Goal: Check status: Check status

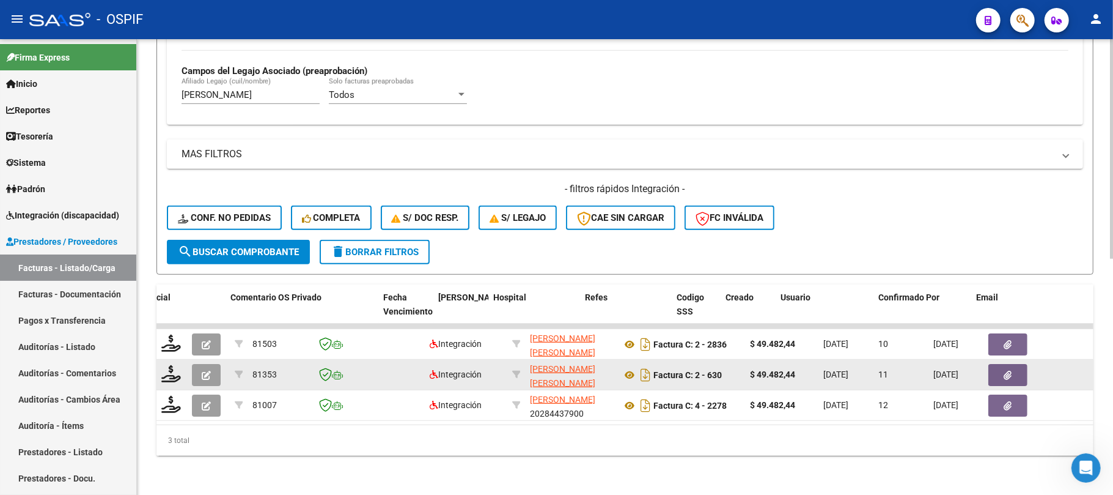
scroll to position [0, 2214]
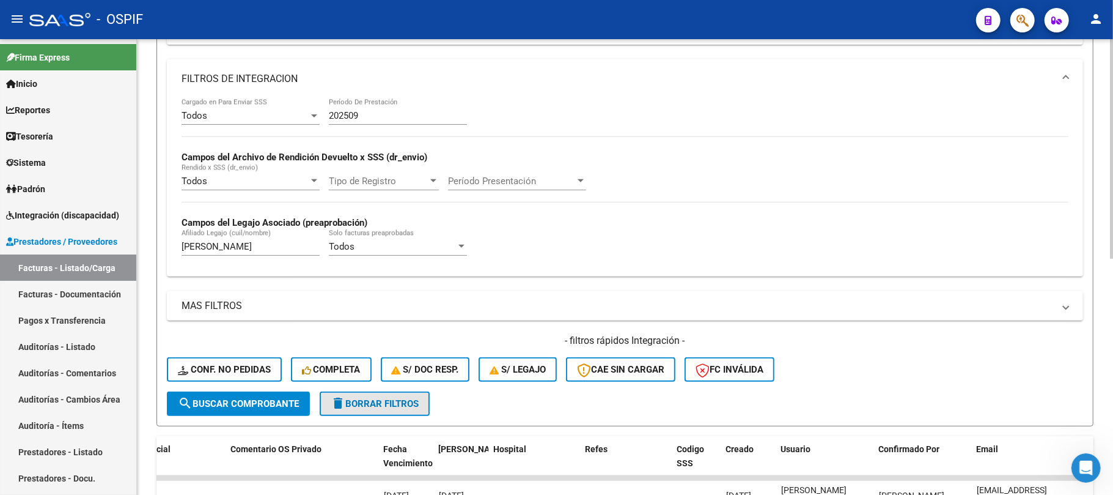
click at [386, 402] on span "delete Borrar Filtros" at bounding box center [375, 403] width 88 height 11
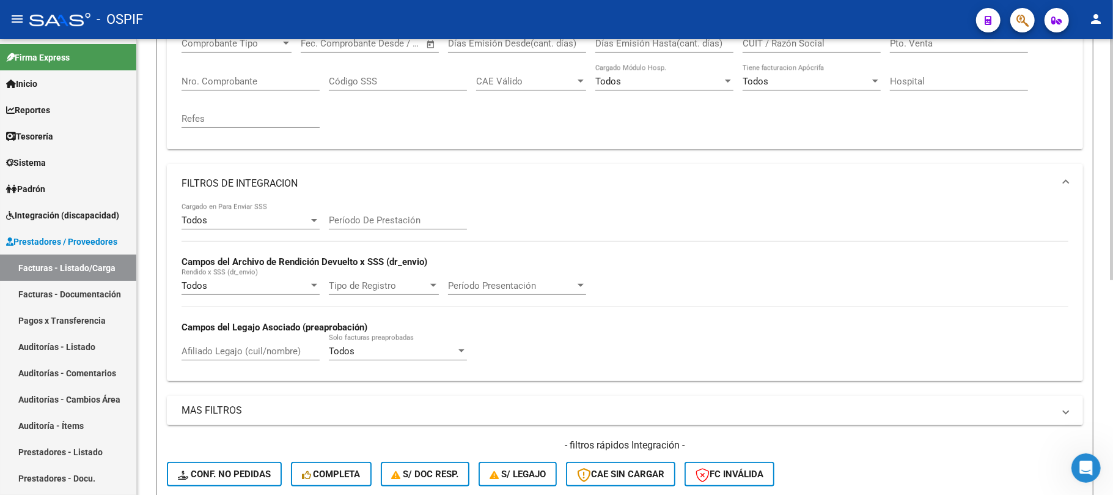
scroll to position [81, 0]
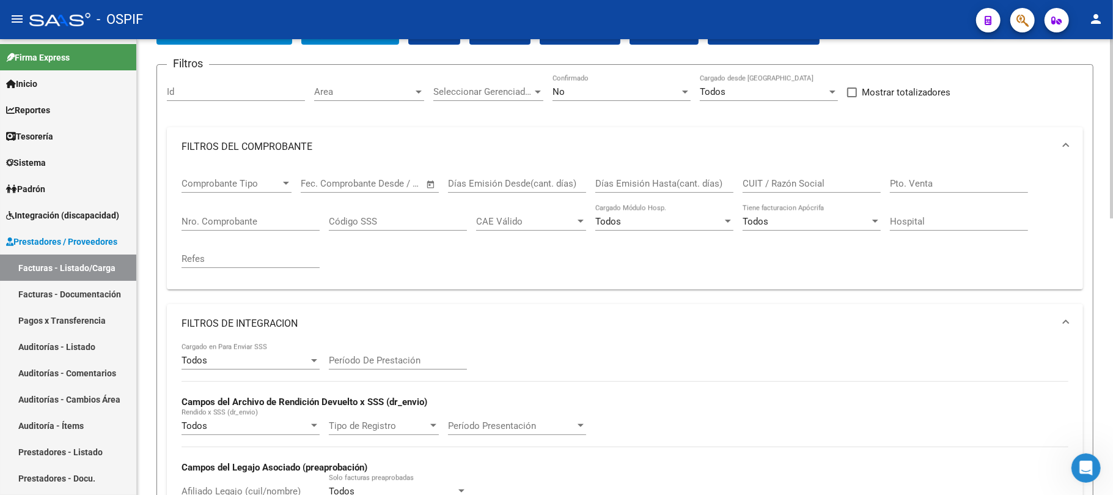
click at [315, 216] on input "Nro. Comprobante" at bounding box center [251, 221] width 138 height 11
click at [822, 186] on input "CUIT / Razón Social" at bounding box center [812, 183] width 138 height 11
paste input "20527818088"
type input "20527818088"
drag, startPoint x: 810, startPoint y: 187, endPoint x: 698, endPoint y: 185, distance: 112.5
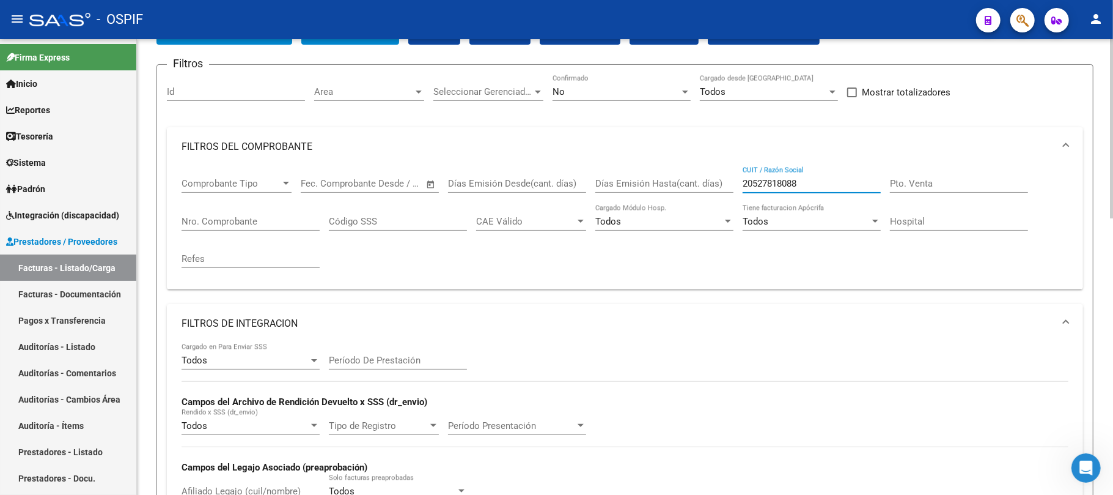
click at [698, 185] on div "Comprobante Tipo Comprobante Tipo Fecha inicio – Fecha fin Fec. Comprobante Des…" at bounding box center [625, 222] width 887 height 113
click at [644, 90] on div "No" at bounding box center [616, 91] width 127 height 11
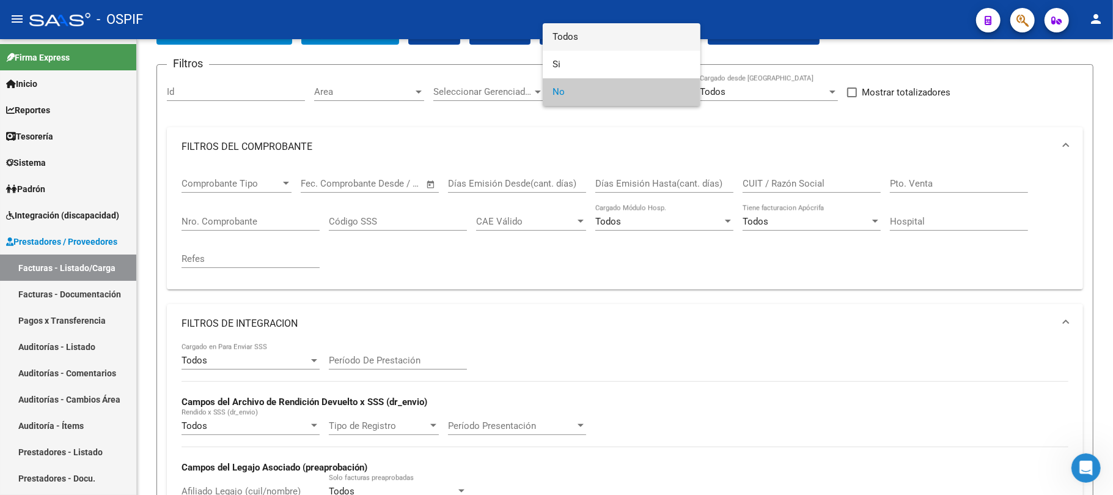
click at [639, 37] on span "Todos" at bounding box center [622, 37] width 138 height 28
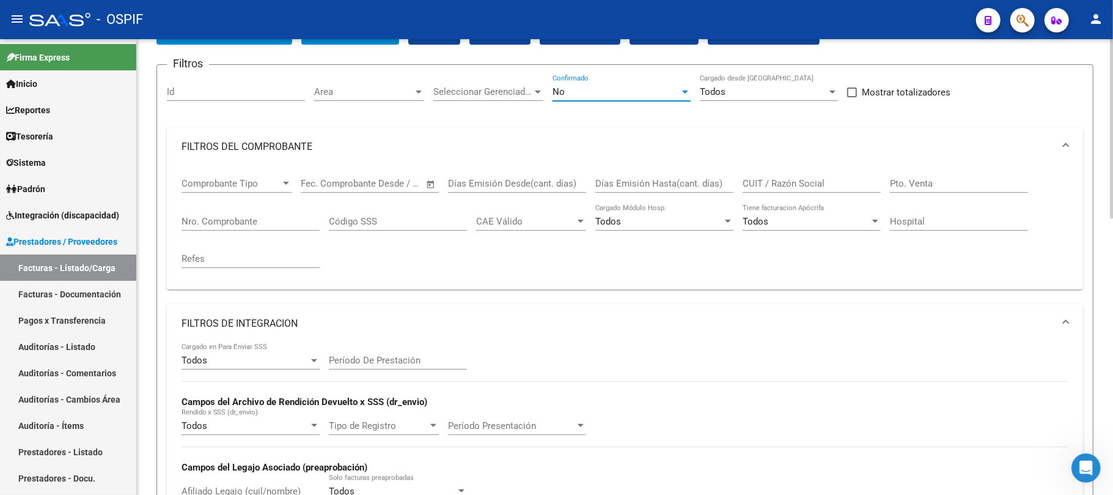
click at [790, 192] on div "CUIT / Razón Social" at bounding box center [812, 179] width 138 height 26
click at [790, 186] on input "CUIT / Razón Social" at bounding box center [812, 183] width 138 height 11
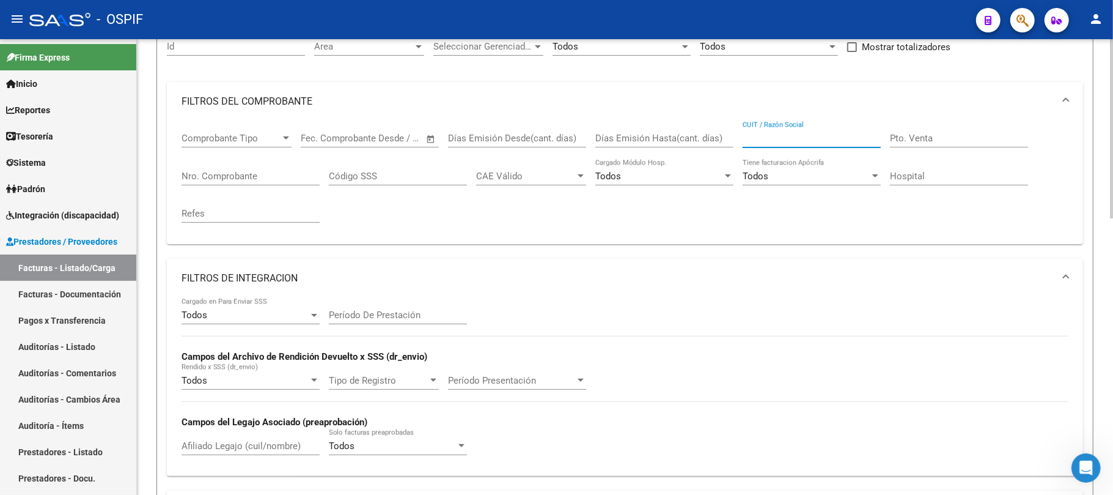
scroll to position [162, 0]
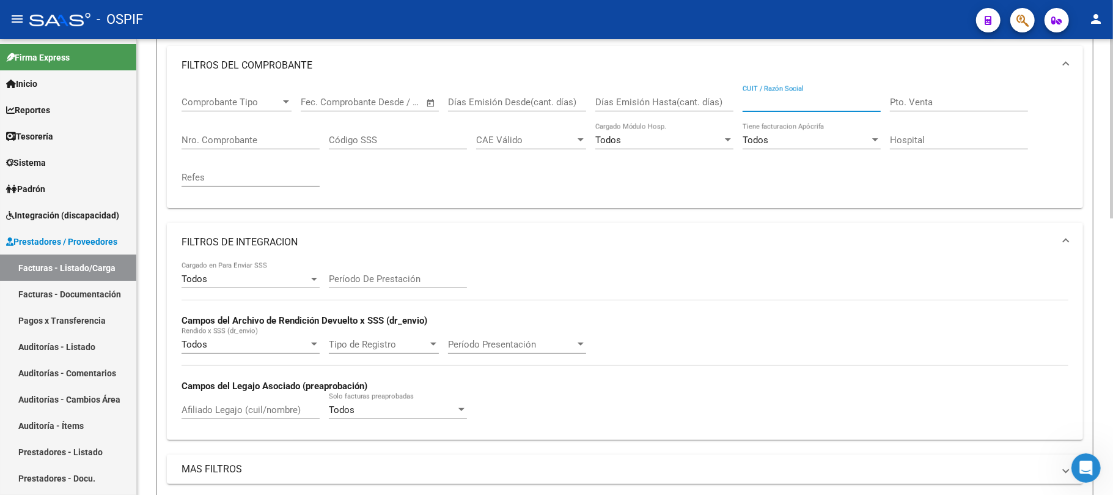
click at [306, 402] on div "Afiliado Legajo (cuil/nombre)" at bounding box center [251, 405] width 138 height 26
click at [306, 406] on input "Afiliado Legajo (cuil/nombre)" at bounding box center [251, 409] width 138 height 11
paste input "20527818088"
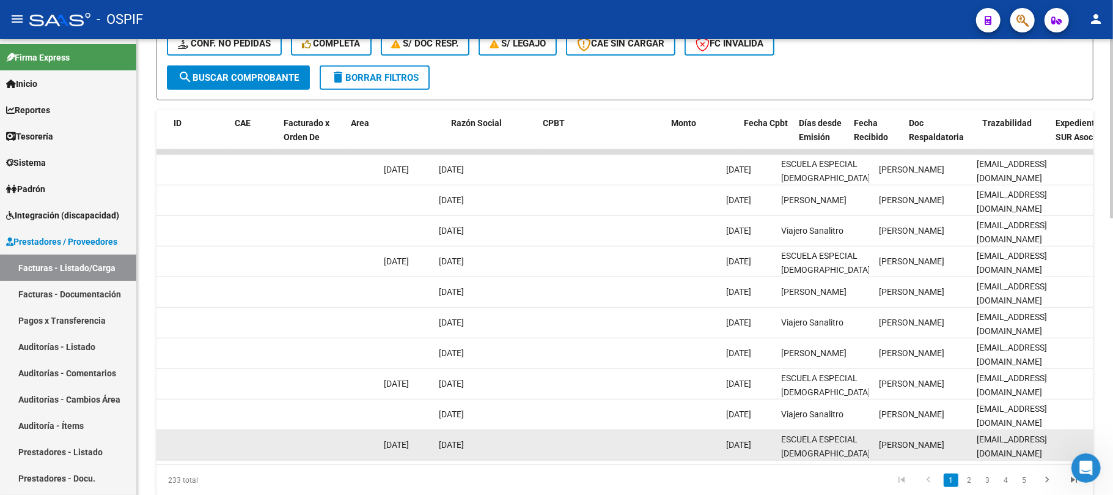
scroll to position [0, 79]
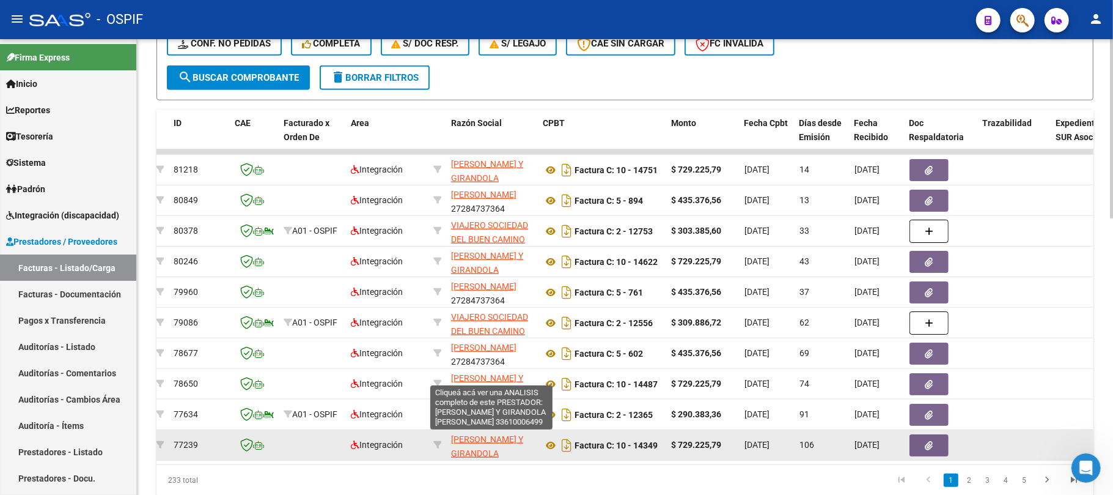
type input "20527818088"
click at [433, 444] on icon at bounding box center [437, 444] width 9 height 9
type input "33610006499"
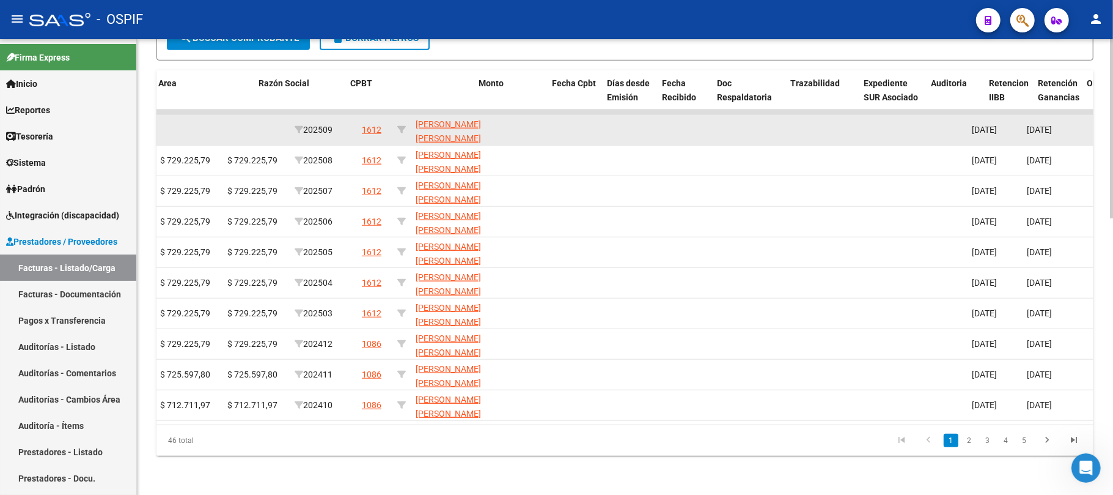
scroll to position [0, 271]
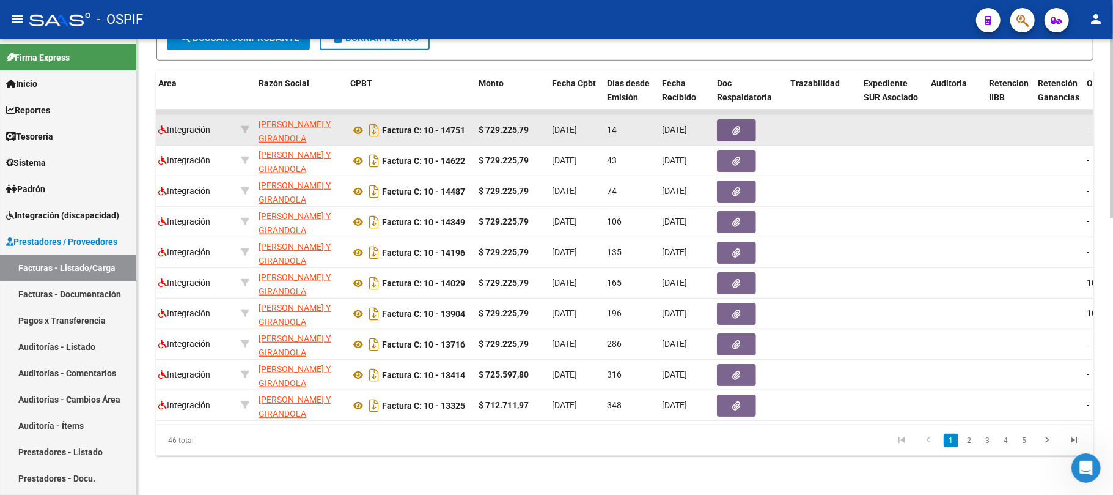
click at [729, 119] on button "button" at bounding box center [736, 130] width 39 height 22
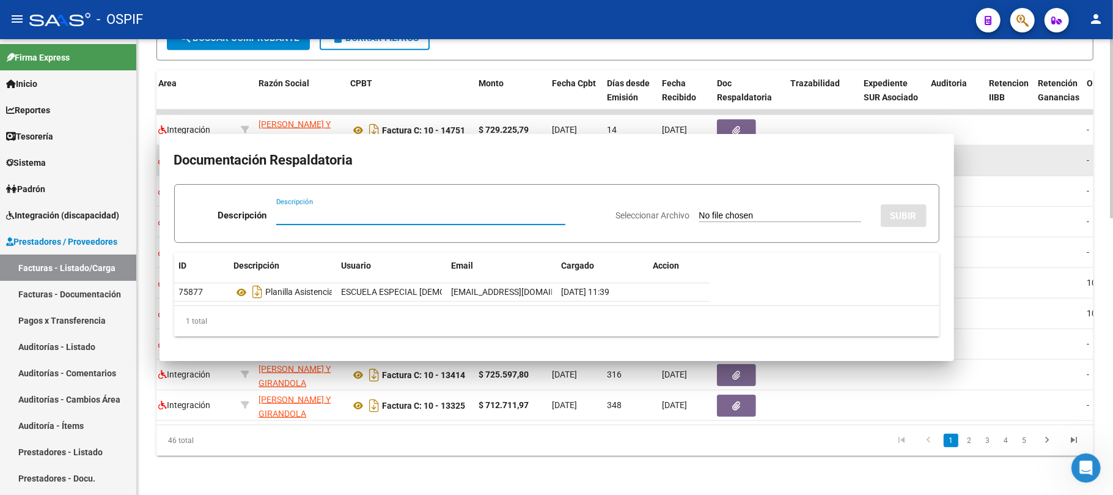
click at [735, 157] on icon "button" at bounding box center [737, 161] width 8 height 9
click at [732, 185] on button "button" at bounding box center [736, 191] width 39 height 22
click at [737, 218] on icon "button" at bounding box center [737, 222] width 8 height 9
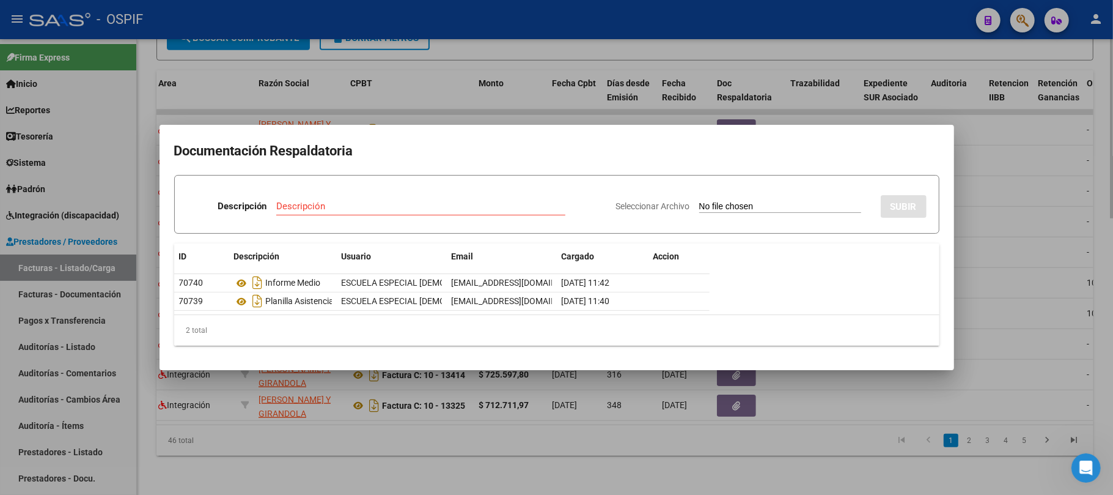
drag, startPoint x: 752, startPoint y: 472, endPoint x: 743, endPoint y: 468, distance: 9.3
click at [753, 473] on div at bounding box center [556, 247] width 1113 height 495
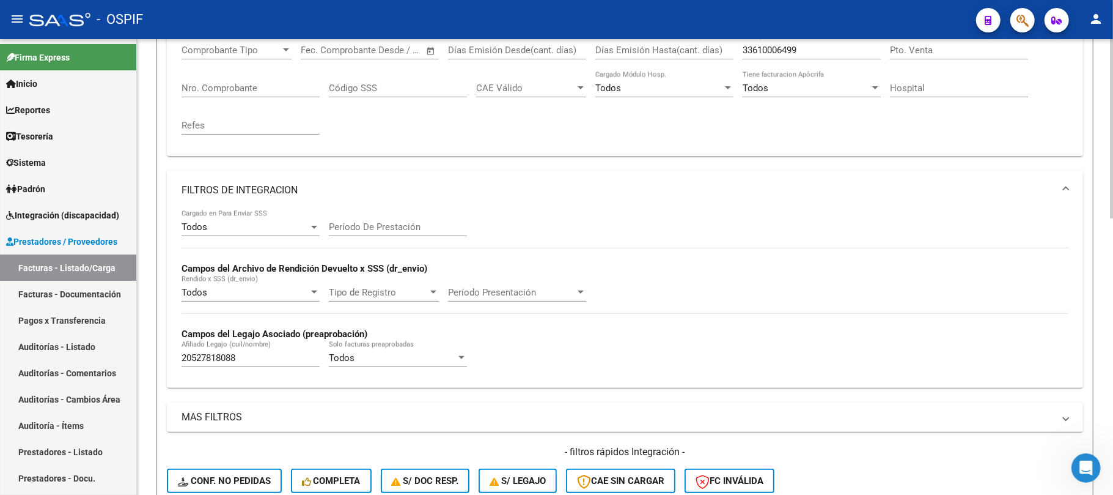
scroll to position [296, 0]
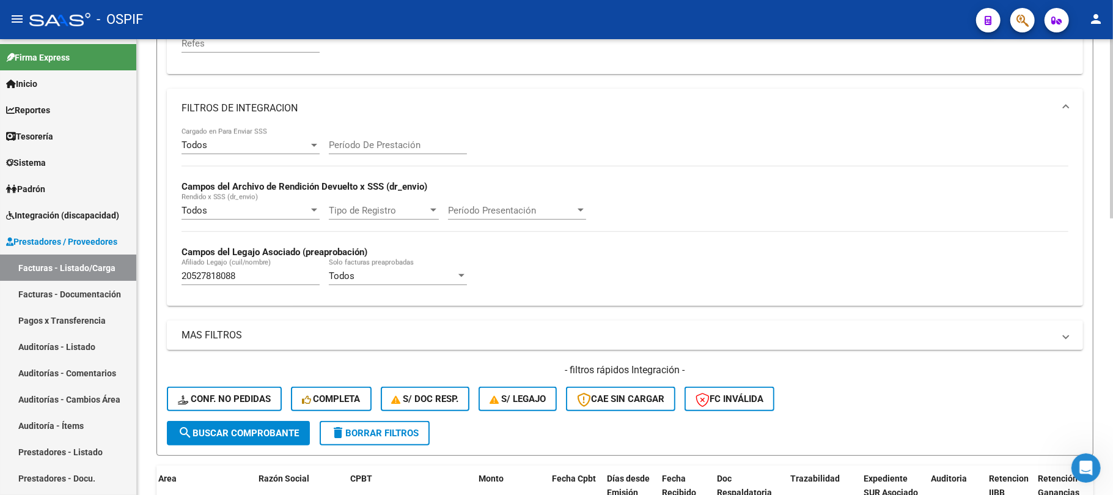
click at [358, 438] on span "delete Borrar Filtros" at bounding box center [375, 432] width 88 height 11
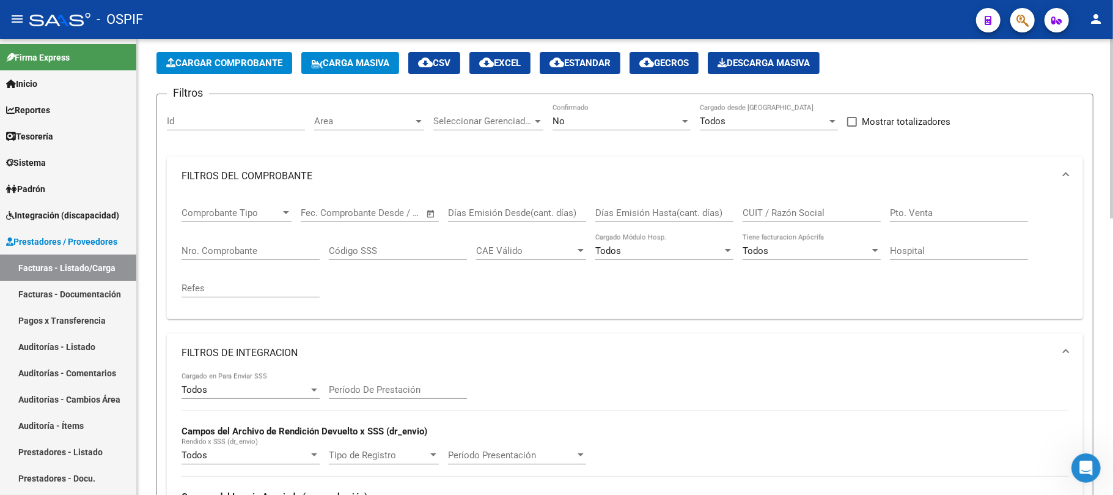
scroll to position [214, 0]
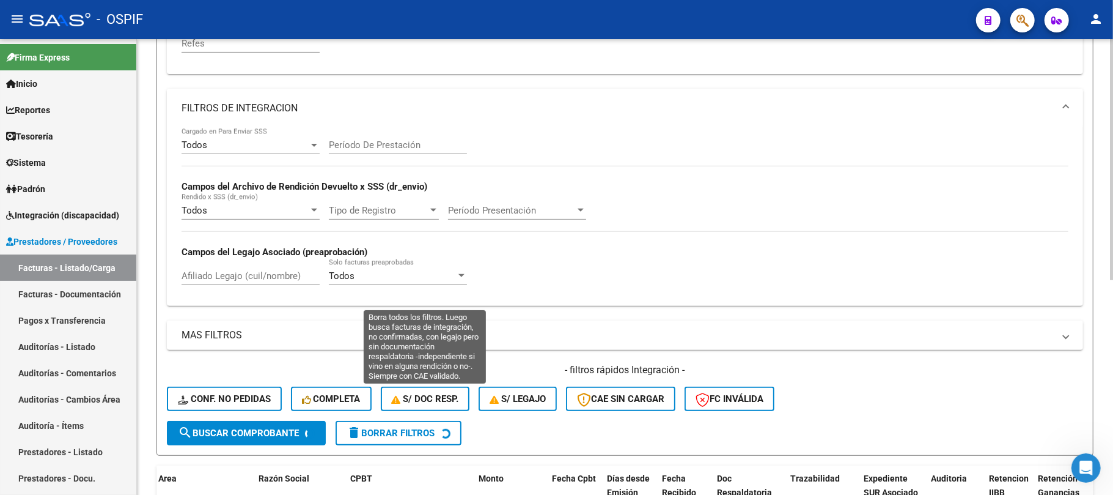
scroll to position [51, 0]
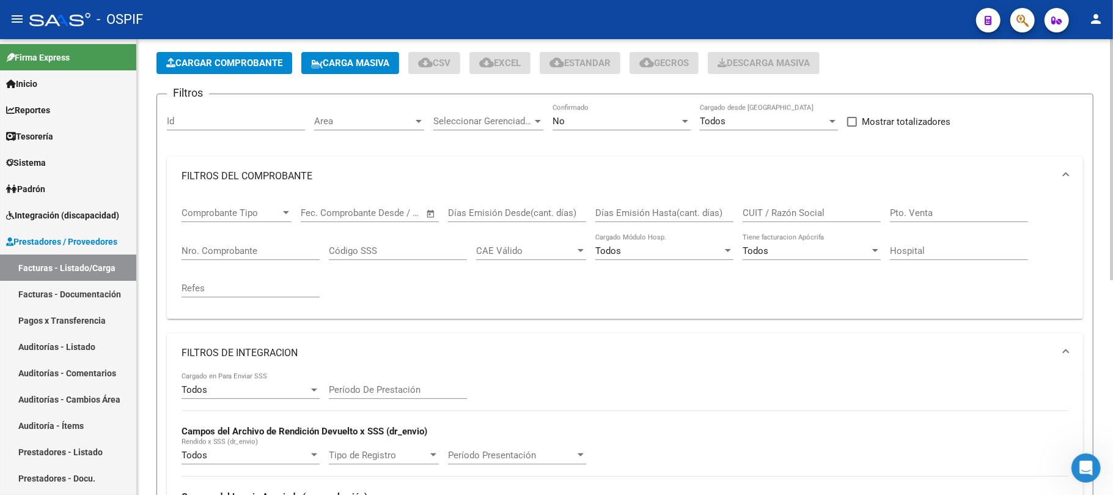
click at [221, 359] on mat-panel-title "FILTROS DE INTEGRACION" at bounding box center [618, 352] width 872 height 13
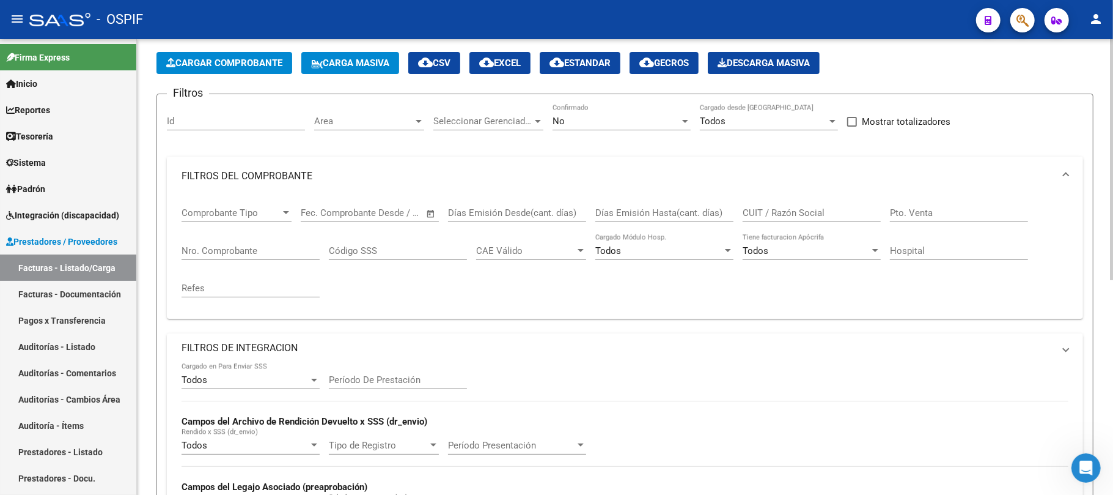
click at [580, 121] on div "No" at bounding box center [616, 121] width 127 height 11
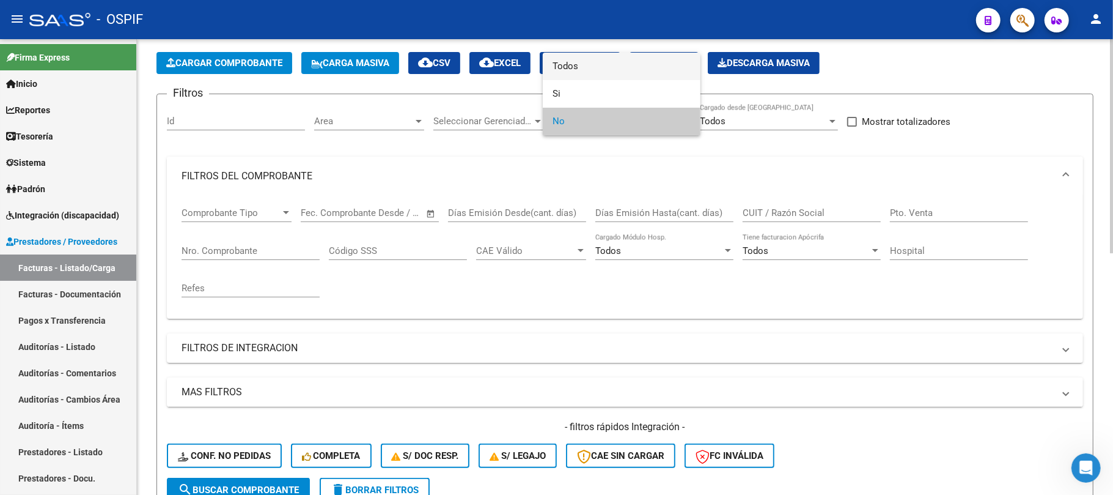
click at [587, 72] on span "Todos" at bounding box center [622, 67] width 138 height 28
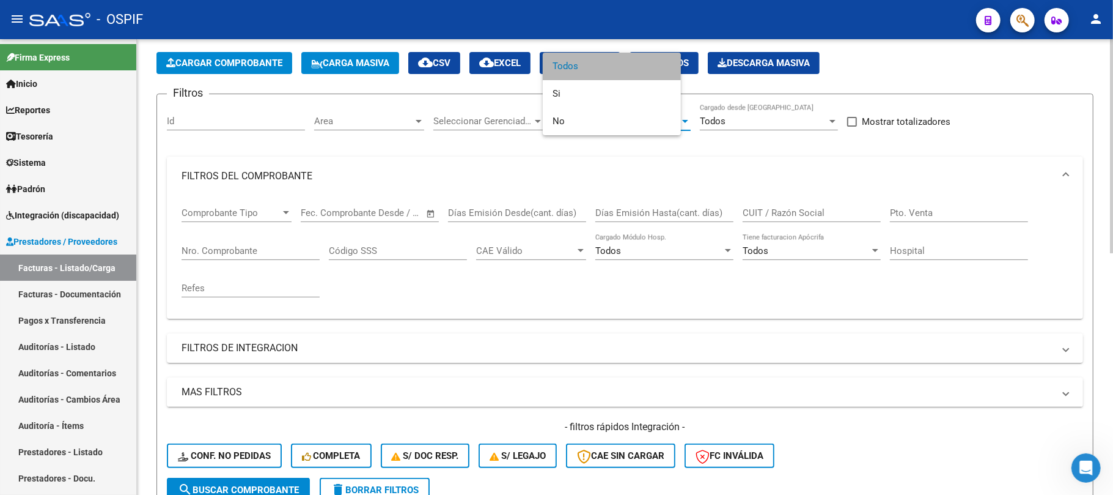
click at [277, 252] on input "Nro. Comprobante" at bounding box center [251, 250] width 138 height 11
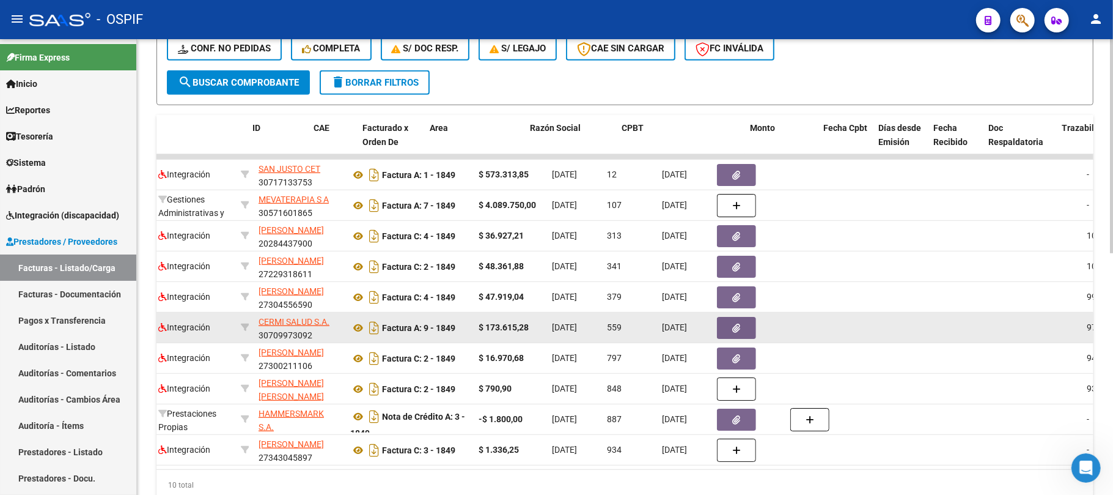
scroll to position [0, 0]
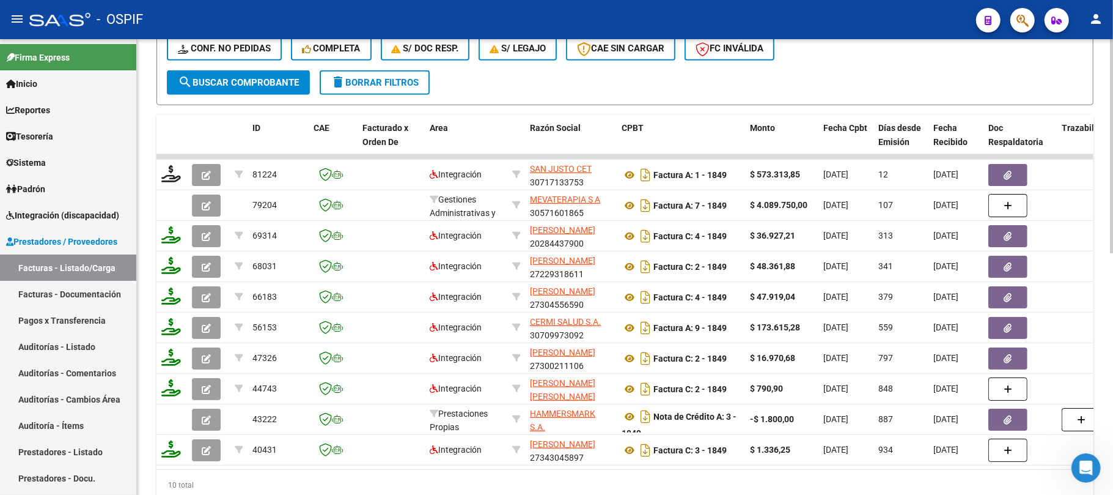
type input "1848"
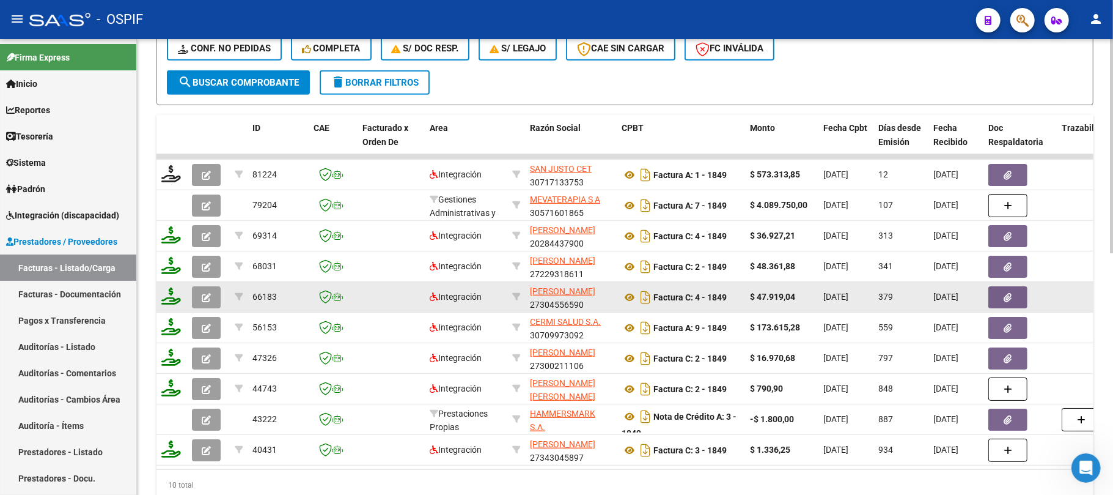
click at [959, 292] on datatable-scroller "81224 Integración SAN JUSTO CET 30717133753 Factura A: 1 - 1849 $ 573.313,85 [D…" at bounding box center [625, 309] width 937 height 311
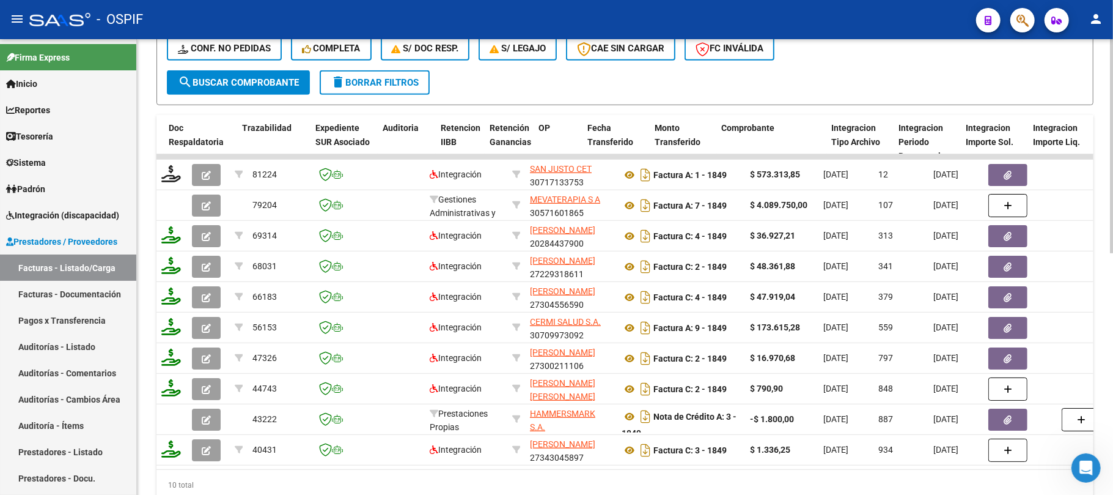
scroll to position [0, 820]
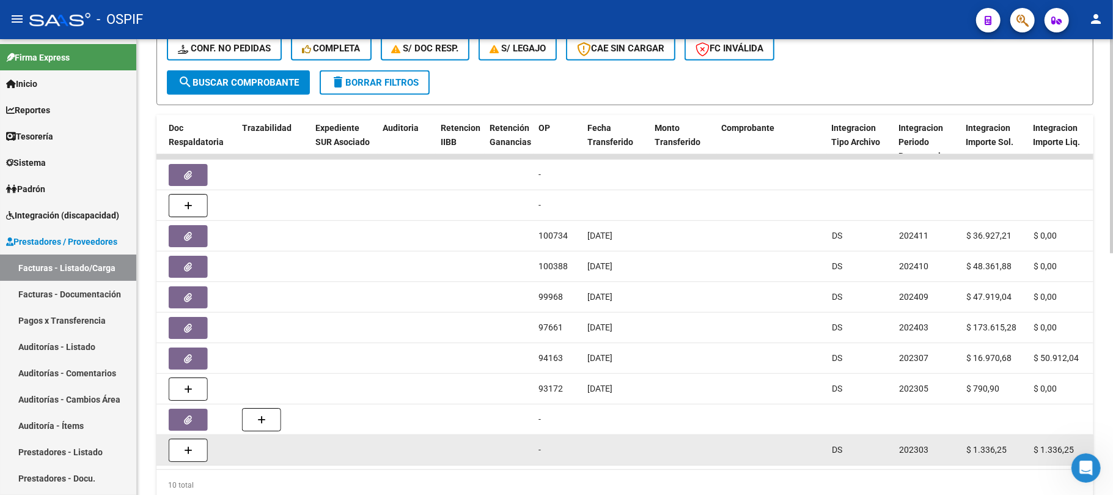
click at [497, 456] on datatable-body-cell at bounding box center [509, 450] width 49 height 30
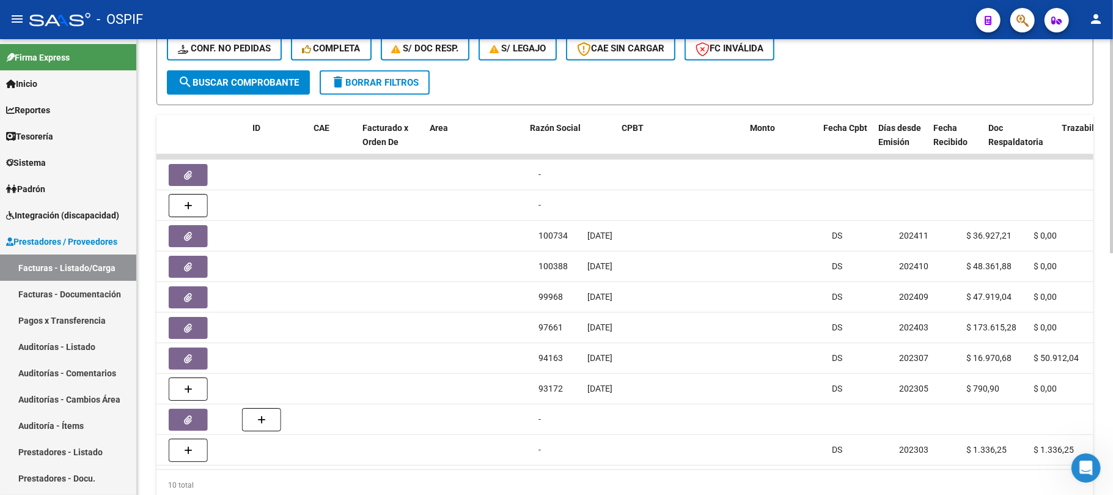
scroll to position [0, 0]
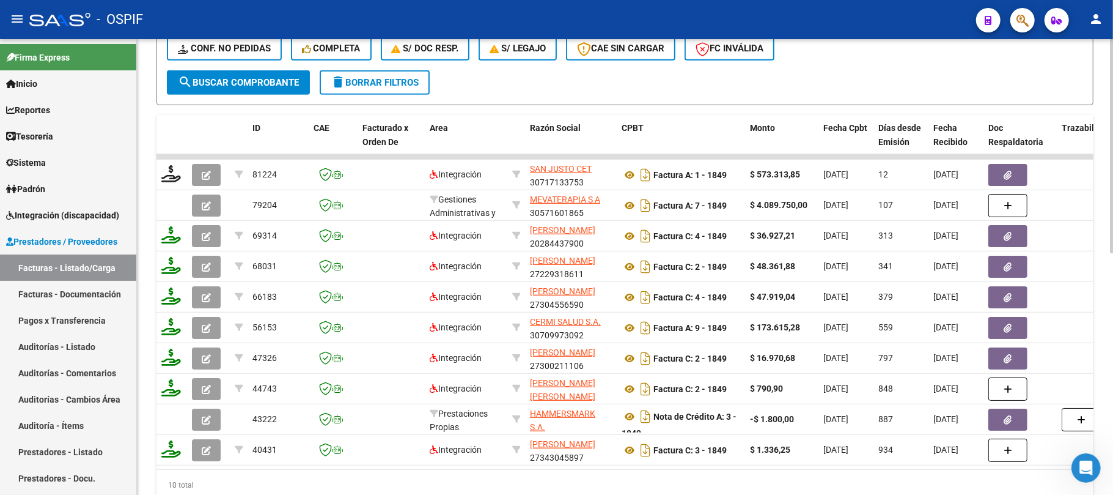
click at [193, 493] on div "10 total" at bounding box center [625, 485] width 937 height 31
